Goal: Ask a question: Seek information or help from site administrators or community

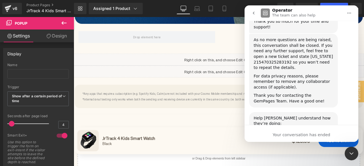
scroll to position [990, 0]
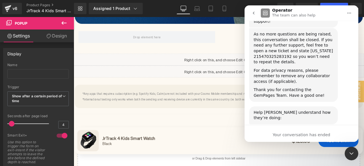
click at [253, 12] on icon "go back" at bounding box center [253, 13] width 5 height 5
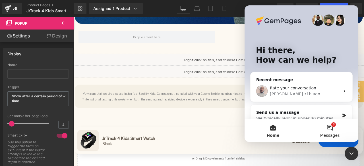
click at [327, 134] on span "Messages" at bounding box center [330, 136] width 20 height 4
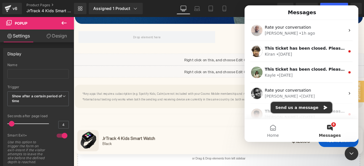
click at [311, 108] on button "Send us a message" at bounding box center [301, 107] width 61 height 11
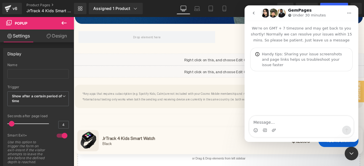
click at [293, 115] on div "Intercom messenger" at bounding box center [301, 93] width 114 height 45
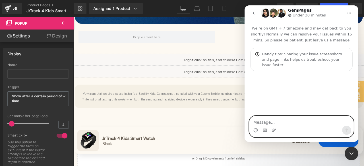
click at [294, 120] on textarea "Message…" at bounding box center [301, 121] width 104 height 10
type textarea "O"
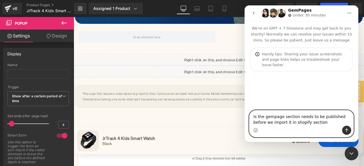
type textarea "Is the gempage section needs to be published before we import it in shopify sec…"
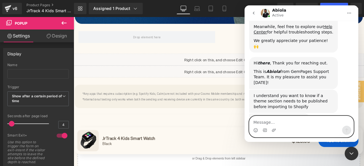
scroll to position [129, 0]
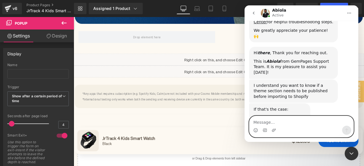
click at [288, 118] on textarea "Message…" at bounding box center [301, 121] width 104 height 10
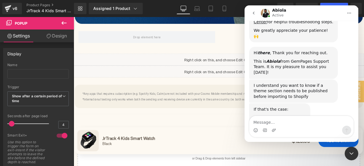
click at [294, 83] on div "I understand you want to know if a theme section needs to be published before i…" at bounding box center [294, 91] width 80 height 17
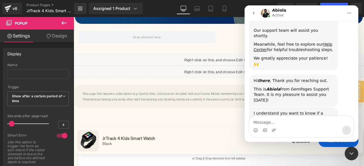
scroll to position [130, 0]
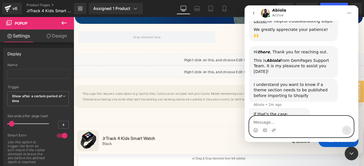
click at [294, 125] on textarea "Message…" at bounding box center [301, 121] width 104 height 10
type textarea "Okay"
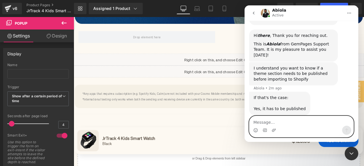
scroll to position [152, 0]
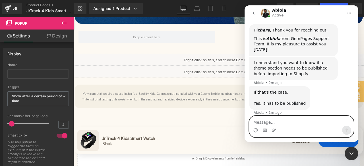
type textarea "W"
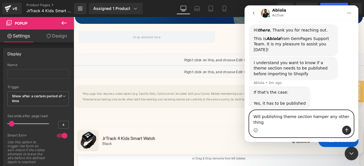
type textarea "Will publishing theme section hamper any other thing?"
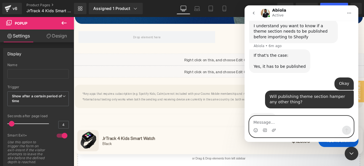
scroll to position [206, 0]
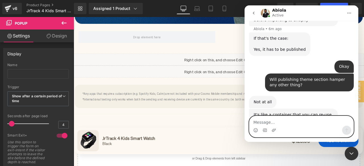
click at [299, 119] on textarea "Message…" at bounding box center [301, 121] width 104 height 10
type textarea "Okay"
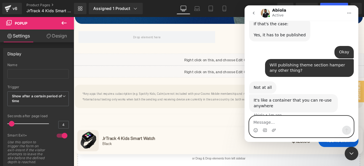
scroll to position [223, 0]
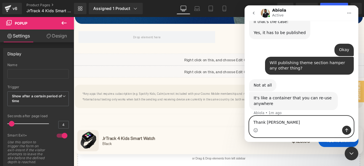
type textarea "Thank You"
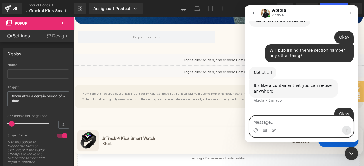
scroll to position [236, 0]
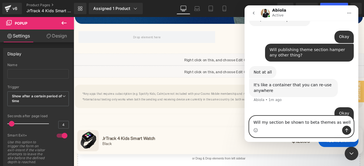
type textarea "Will my section be shown to beta themes as well?"
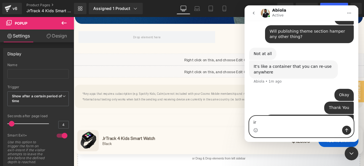
type textarea "i"
type textarea "or only LIVE one?"
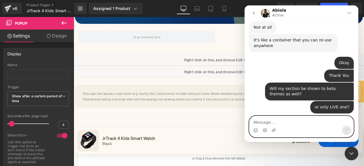
scroll to position [290, 0]
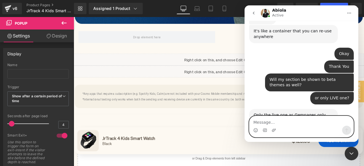
click at [290, 124] on textarea "Message…" at bounding box center [301, 121] width 104 height 10
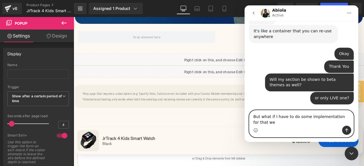
scroll to position [296, 0]
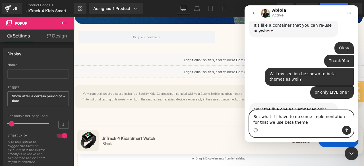
click at [301, 122] on textarea "But what if I have to do some implementation for that we use beta theme" at bounding box center [301, 118] width 104 height 15
type textarea "But what if I have to do some implementation for that we use beta themes"
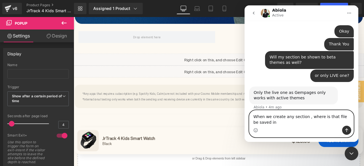
scroll to position [318, 0]
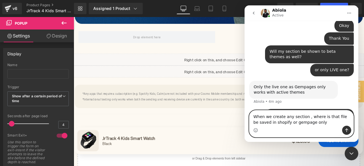
type textarea "When we create any section , where is that file be saved in shopify or gempage …"
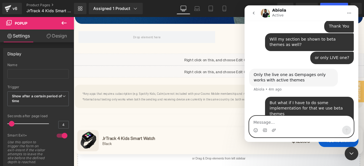
scroll to position [331, 0]
